Goal: Transaction & Acquisition: Subscribe to service/newsletter

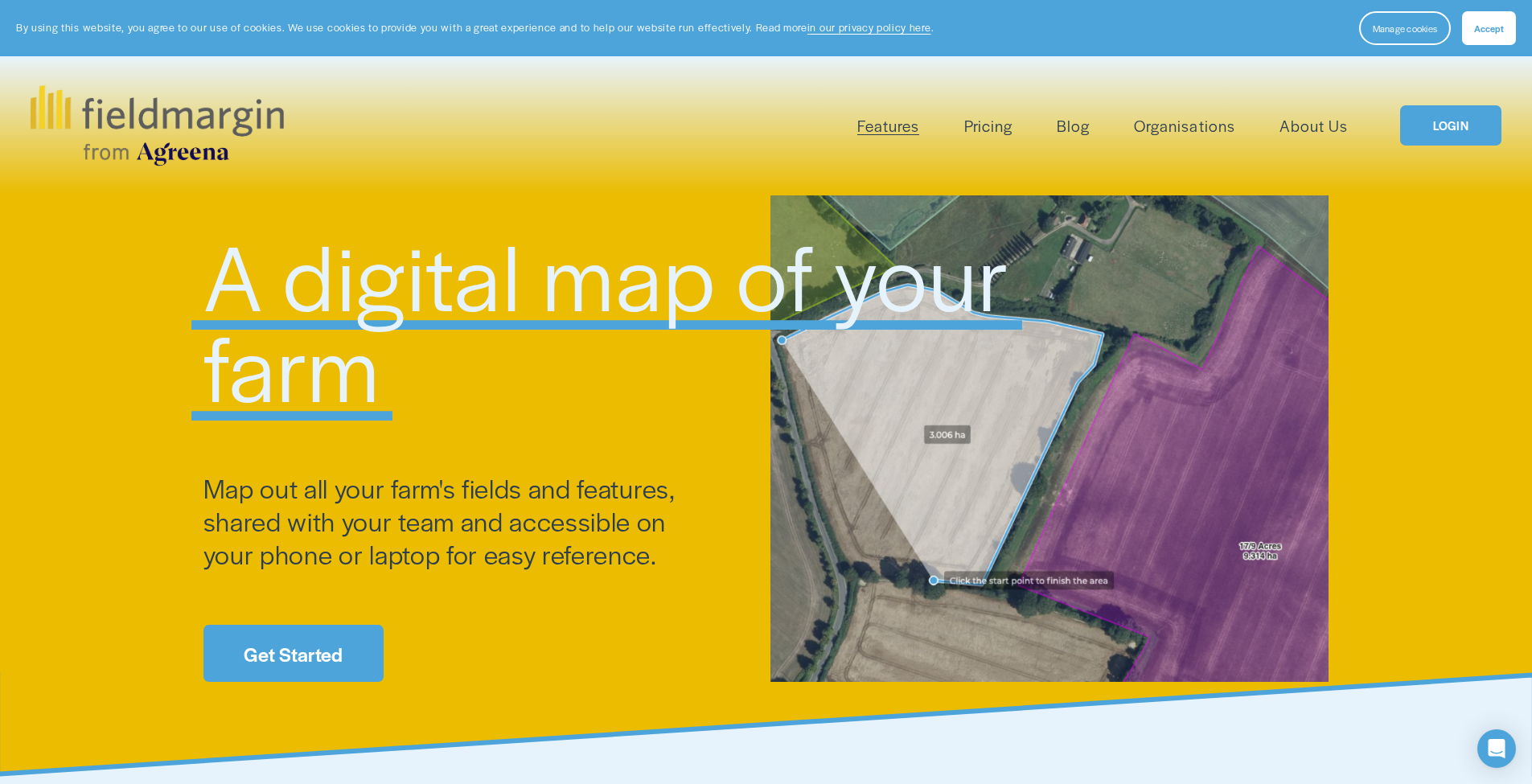
click at [285, 657] on link "Get Started" at bounding box center [293, 653] width 180 height 57
click at [1018, 123] on nav "Features Mapping Plan Work Reporting Scouting Livestock" at bounding box center [1102, 126] width 490 height 27
click at [992, 129] on link "Pricing" at bounding box center [988, 126] width 48 height 27
